Goal: Navigation & Orientation: Find specific page/section

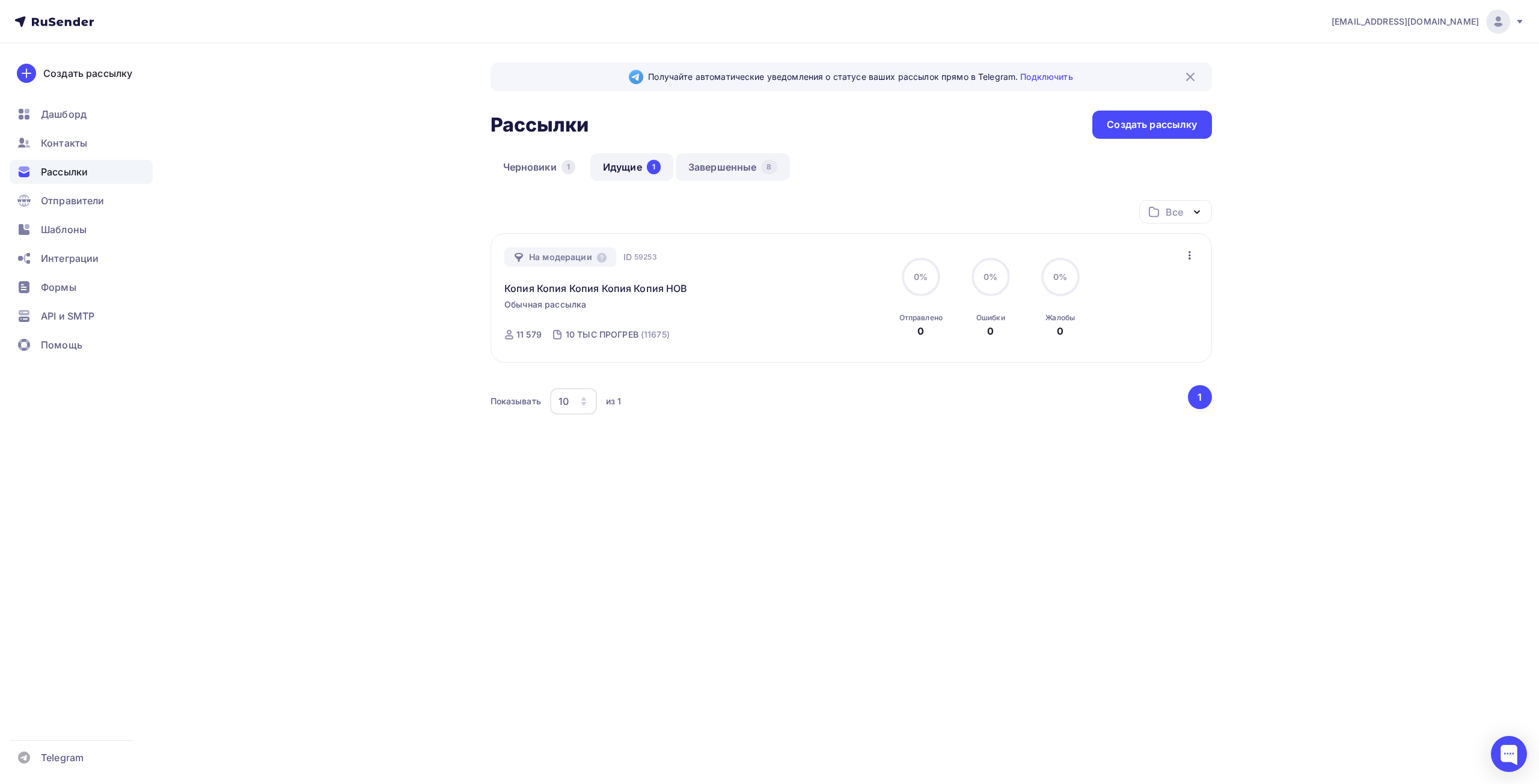
click at [735, 168] on link "Завершенные 8" at bounding box center [732, 167] width 114 height 27
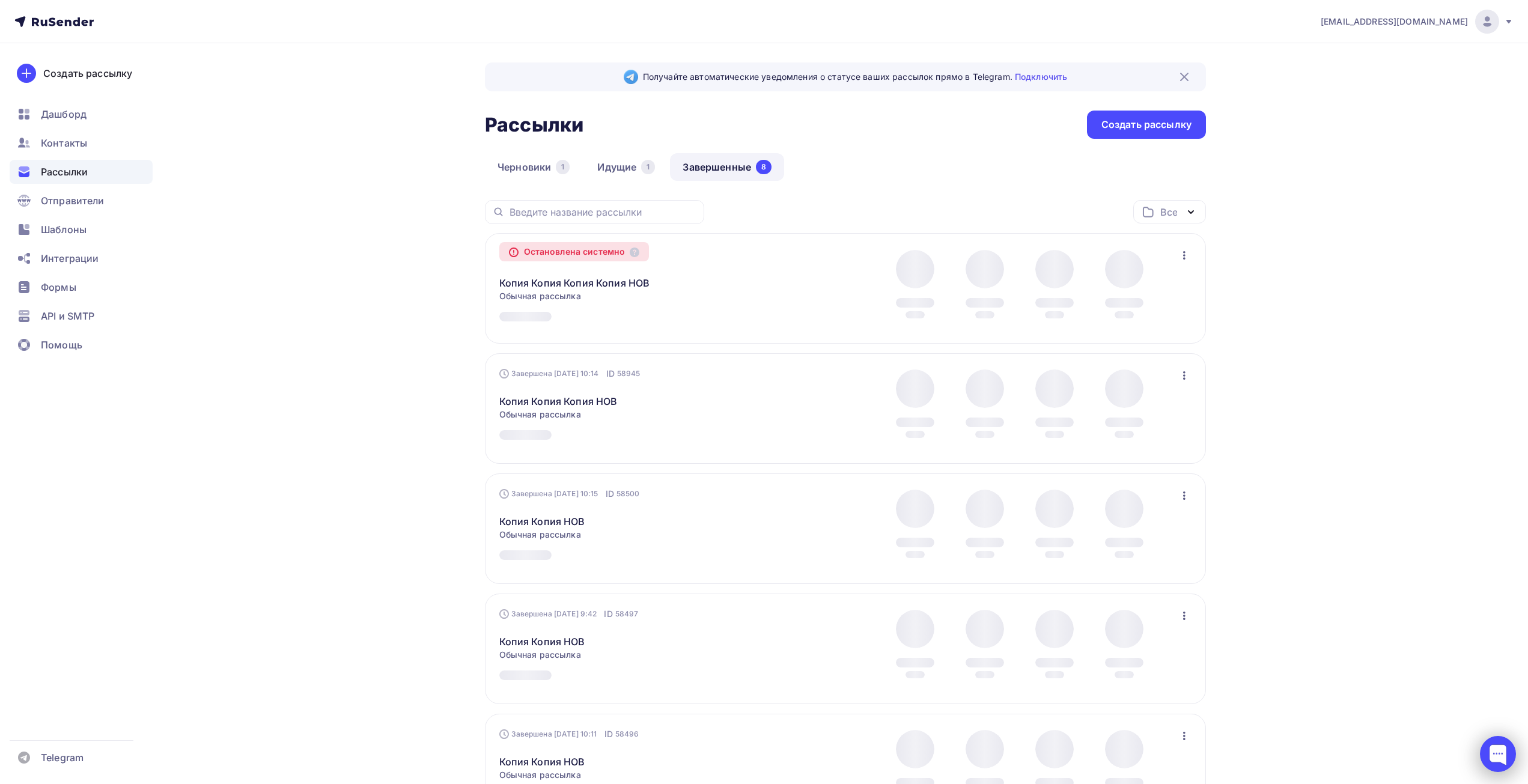
click at [1501, 752] on div at bounding box center [1499, 755] width 36 height 36
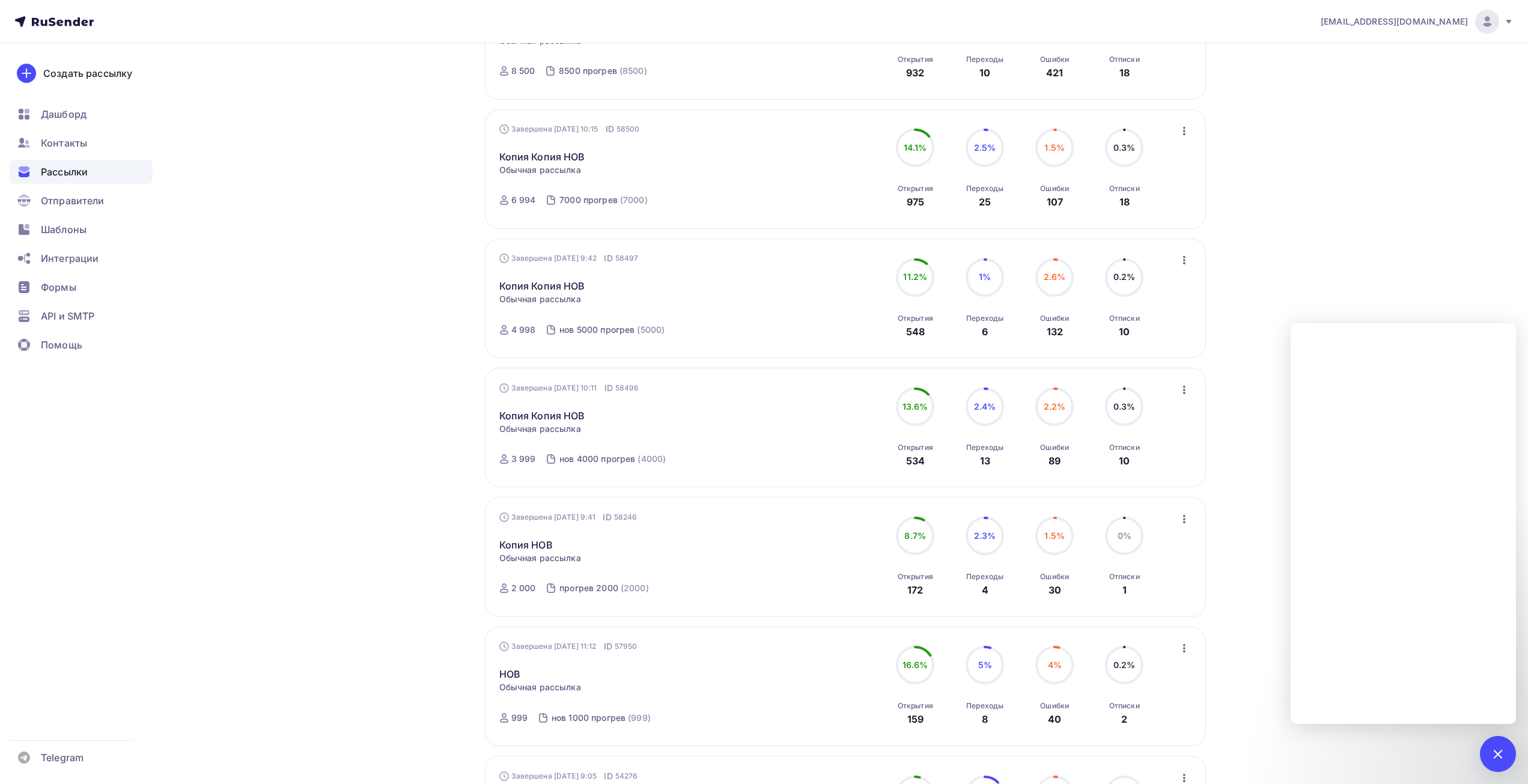
scroll to position [421, 0]
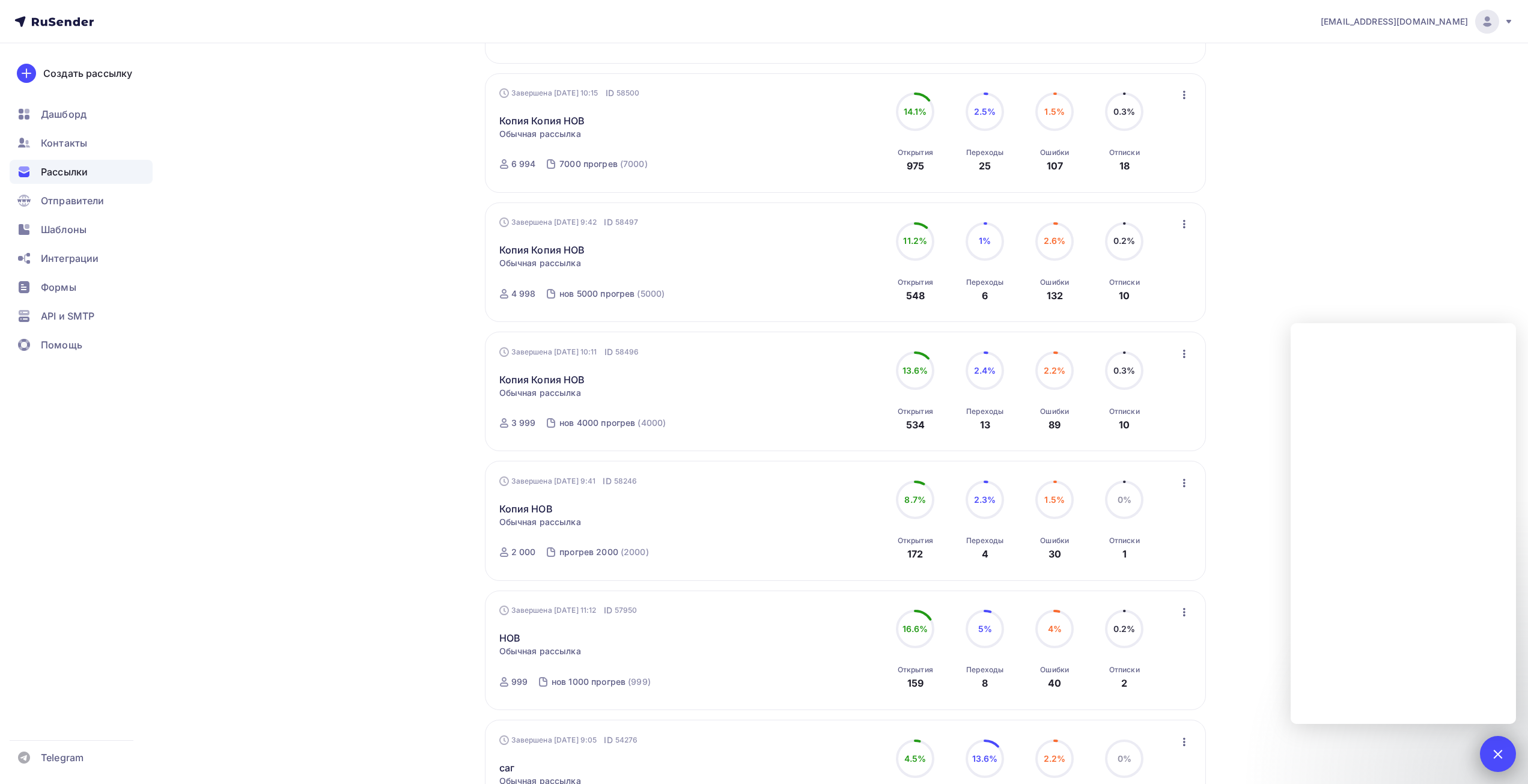
click at [1502, 745] on div at bounding box center [1499, 755] width 36 height 36
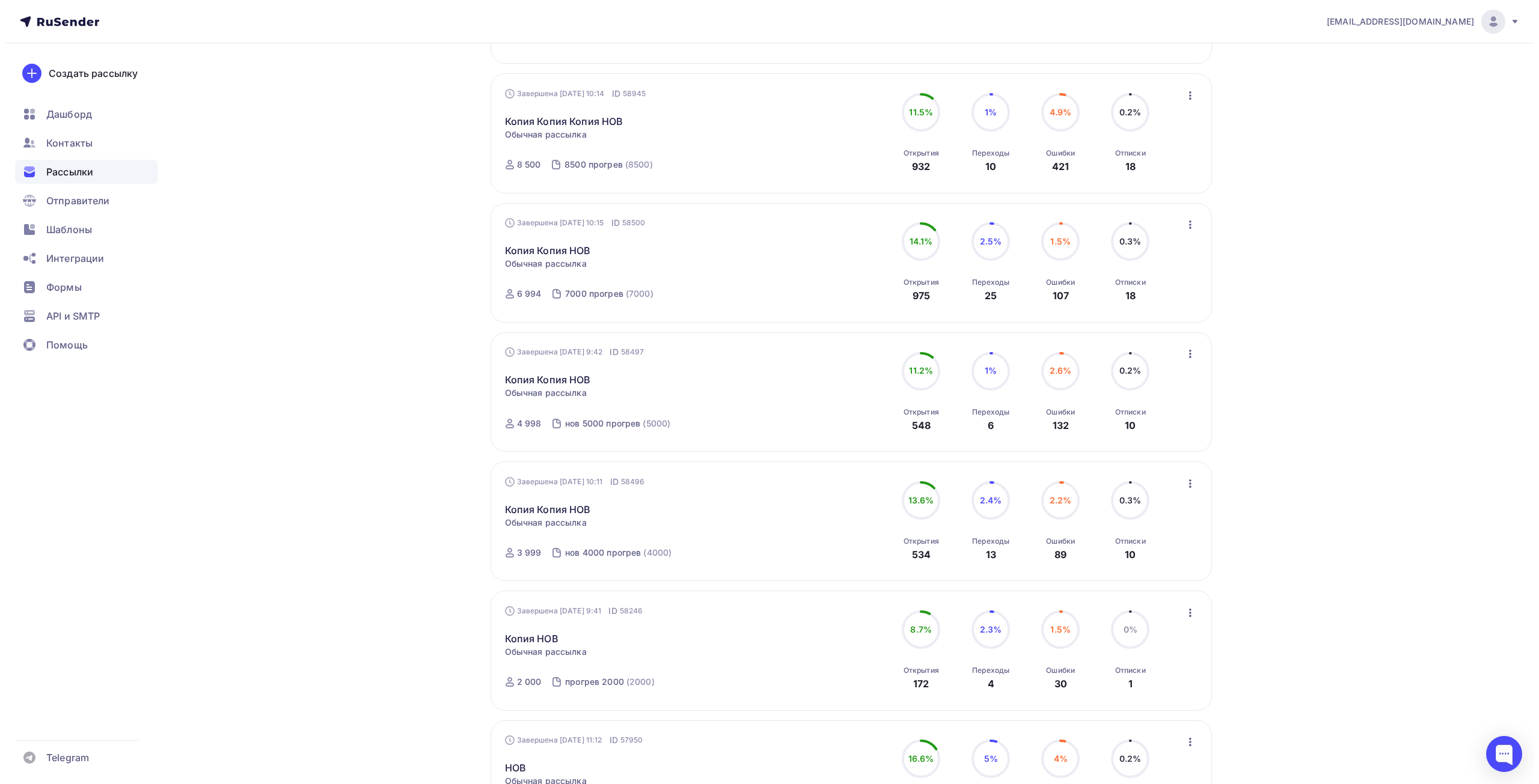
scroll to position [0, 0]
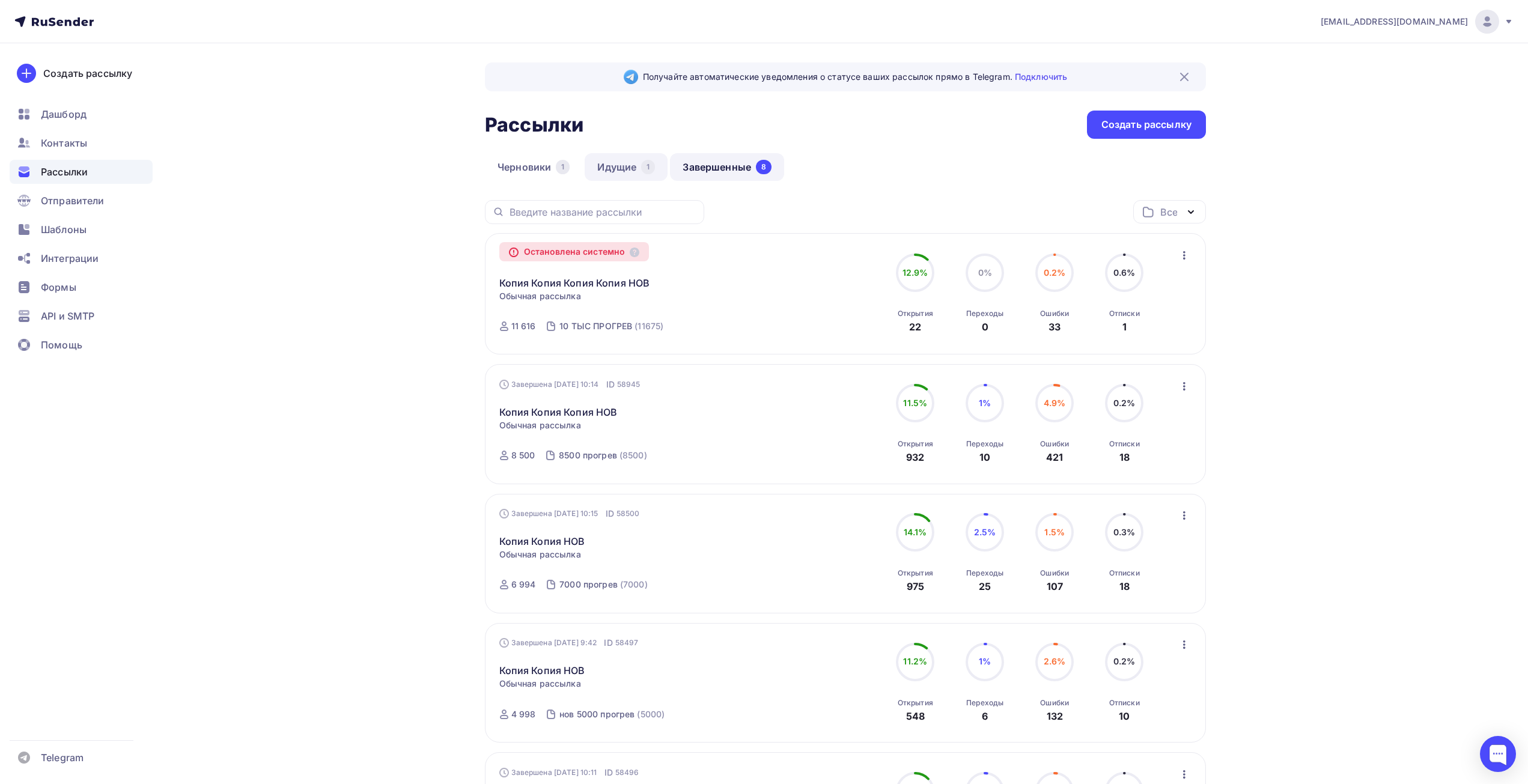
click at [620, 164] on link "Идущие 1" at bounding box center [626, 167] width 83 height 27
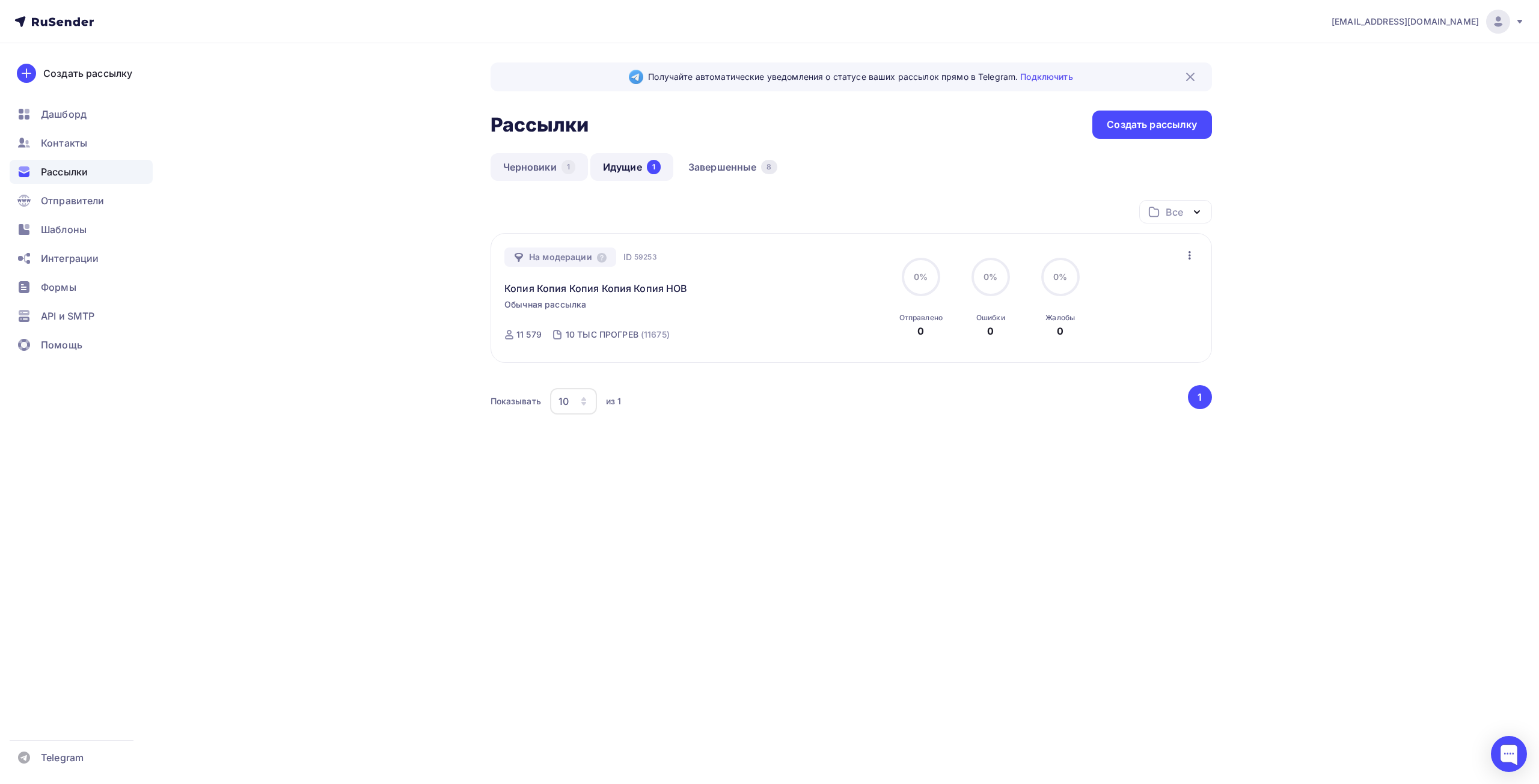
click at [533, 174] on link "Черновики 1" at bounding box center [539, 167] width 97 height 27
click at [631, 170] on link "Идущие 1" at bounding box center [631, 167] width 83 height 27
click at [712, 155] on link "Завершенные 8" at bounding box center [732, 167] width 114 height 27
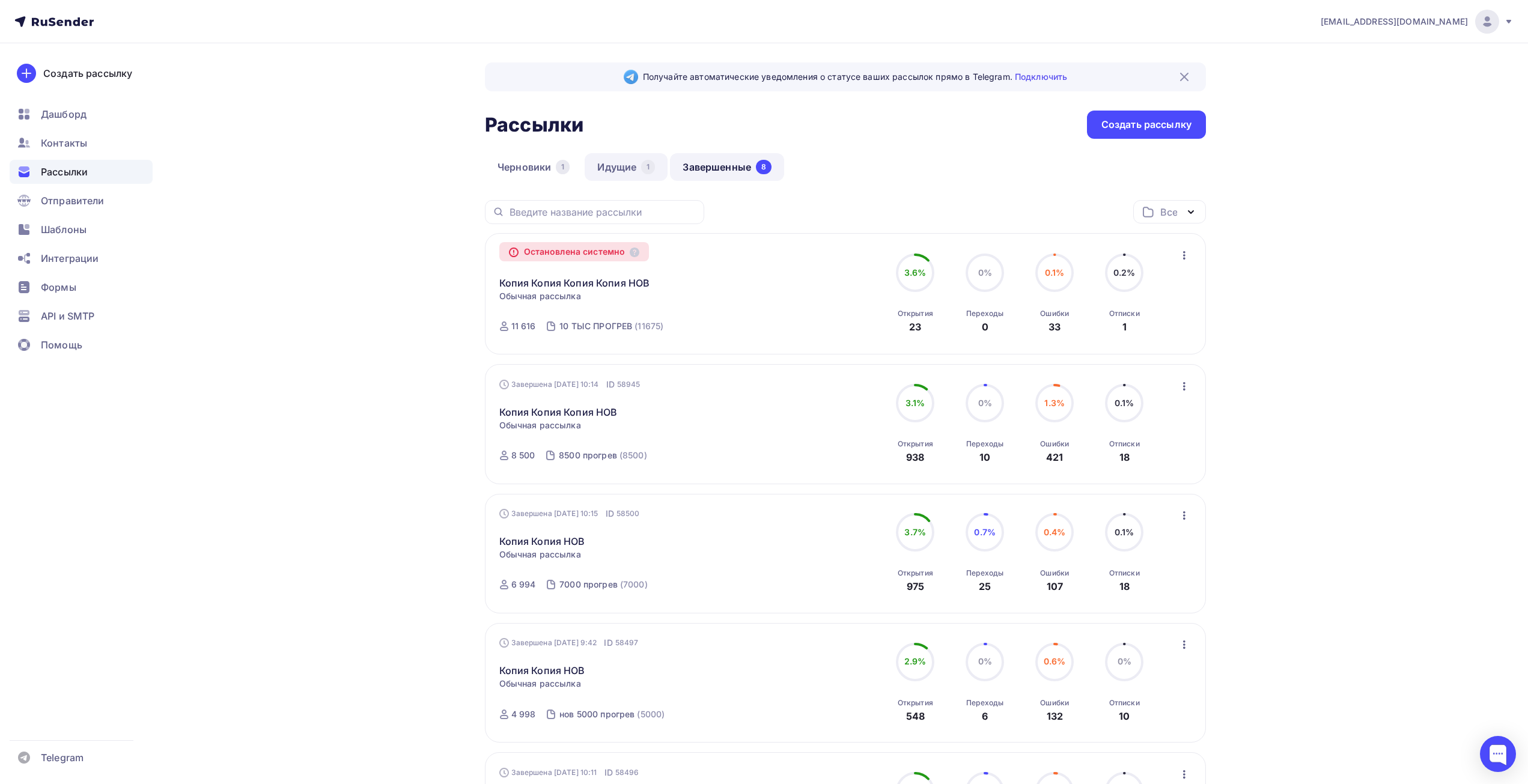
click at [614, 160] on link "Идущие 1" at bounding box center [626, 167] width 83 height 27
